Goal: Transaction & Acquisition: Purchase product/service

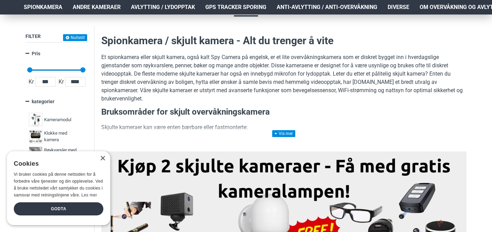
scroll to position [86, 0]
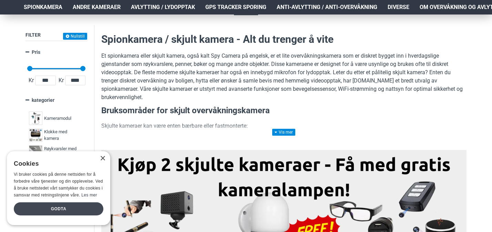
click at [70, 205] on div "Godta" at bounding box center [59, 208] width 90 height 13
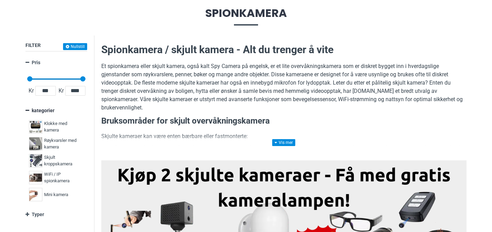
scroll to position [79, 0]
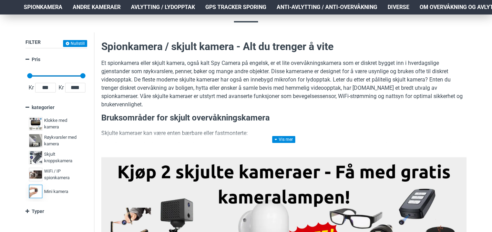
click at [53, 190] on span "Mini kamera" at bounding box center [56, 191] width 24 height 7
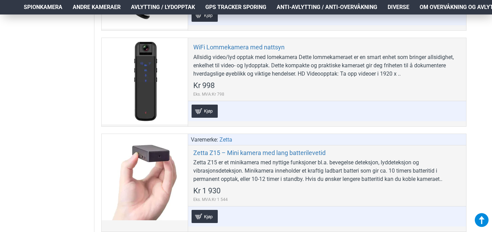
scroll to position [452, 0]
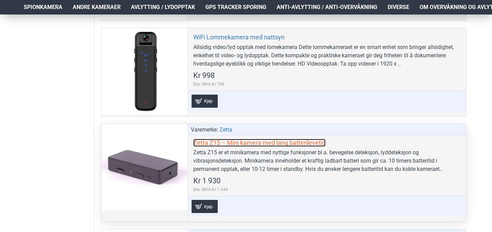
click at [277, 142] on link "Zetta Z15 – Mini kamera med lang batterilevetid" at bounding box center [259, 142] width 132 height 8
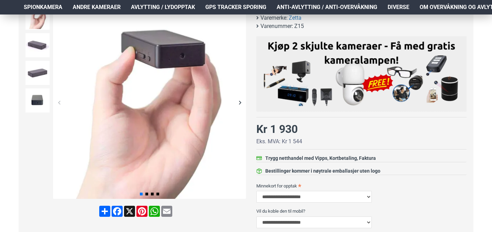
scroll to position [114, 0]
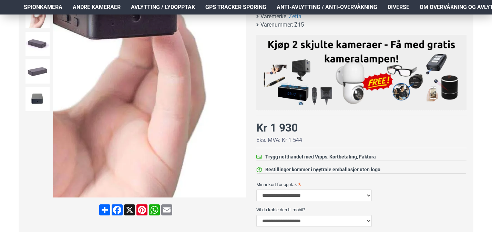
click at [242, 102] on div "Next slide" at bounding box center [240, 101] width 12 height 12
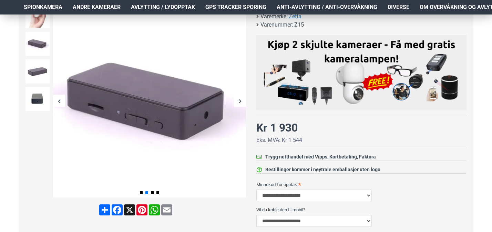
click at [242, 101] on div "Next slide" at bounding box center [240, 101] width 12 height 12
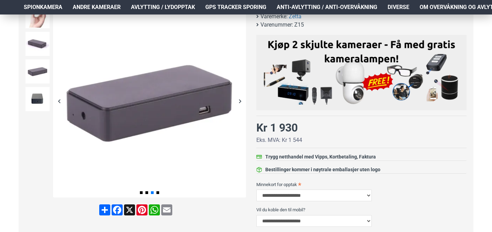
click at [242, 101] on div "Next slide" at bounding box center [240, 101] width 12 height 12
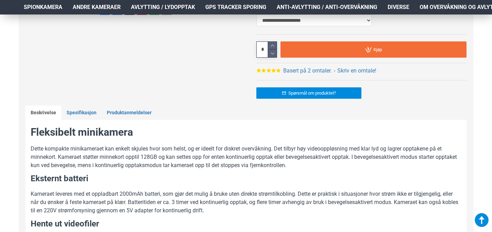
scroll to position [315, 0]
